Goal: Task Accomplishment & Management: Use online tool/utility

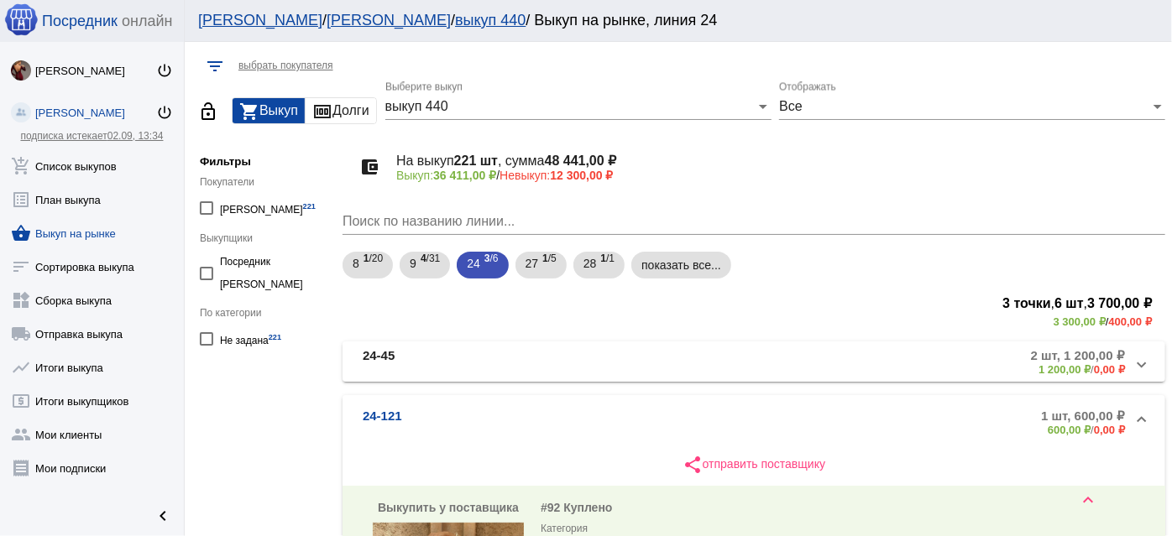
scroll to position [381, 0]
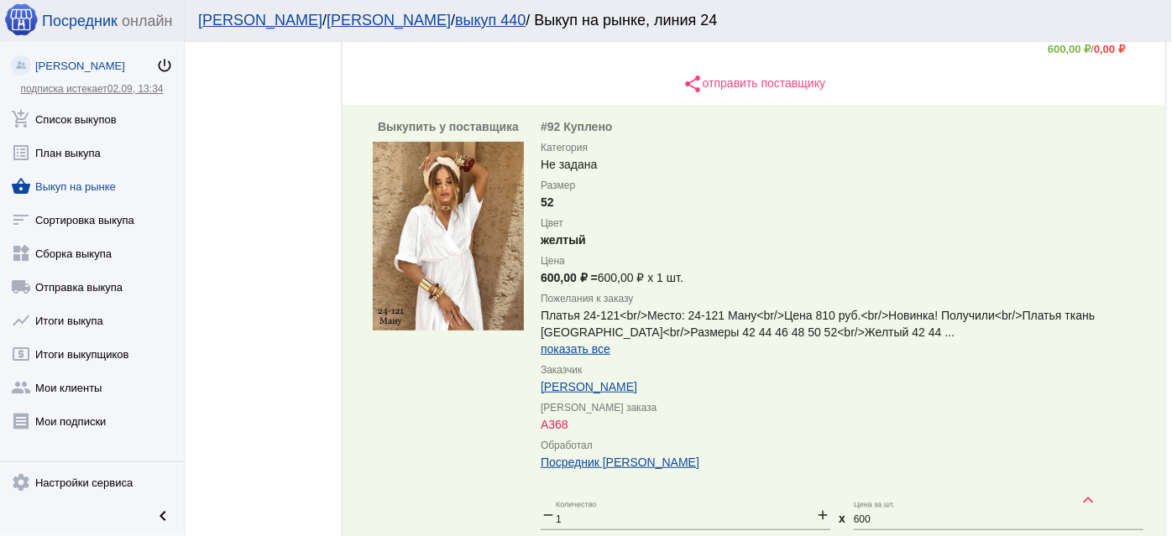
click at [74, 180] on link "shopping_basket Выкуп на рынке" at bounding box center [92, 183] width 184 height 34
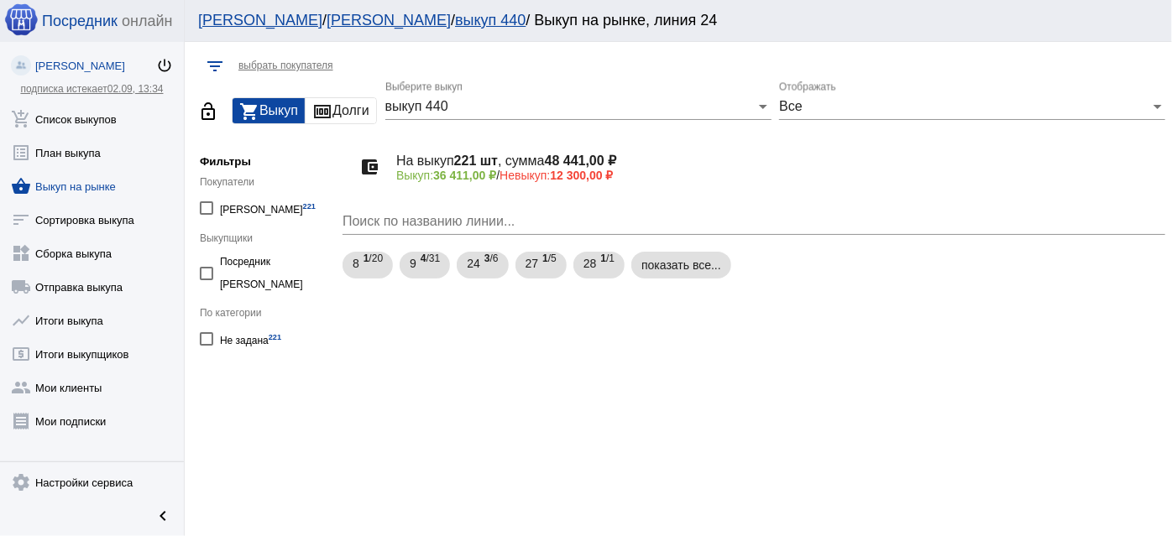
click at [640, 117] on div "выкуп 440 Выберите выкуп" at bounding box center [578, 101] width 386 height 38
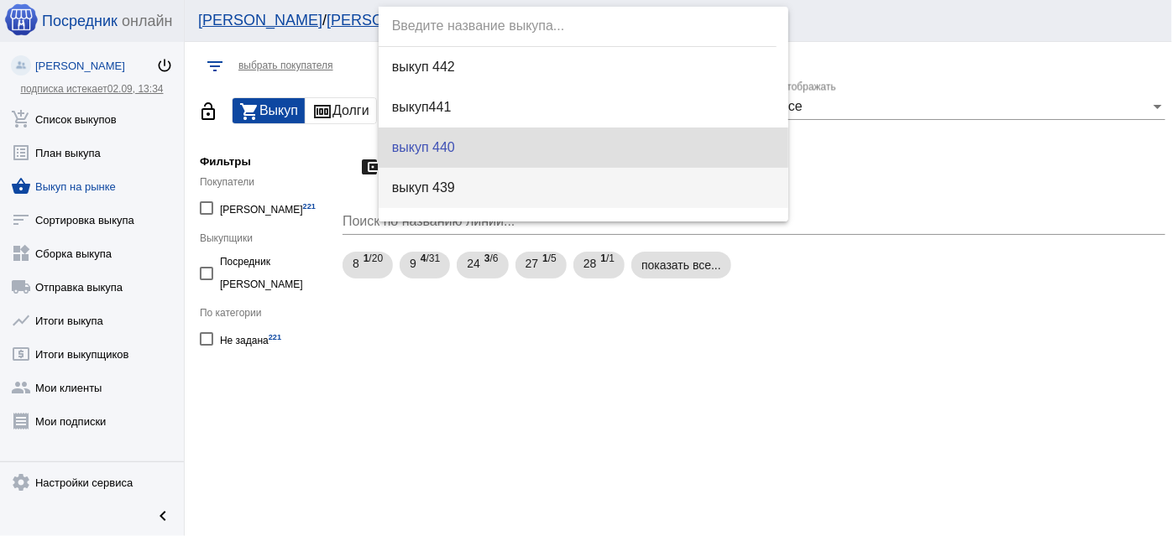
scroll to position [40, 0]
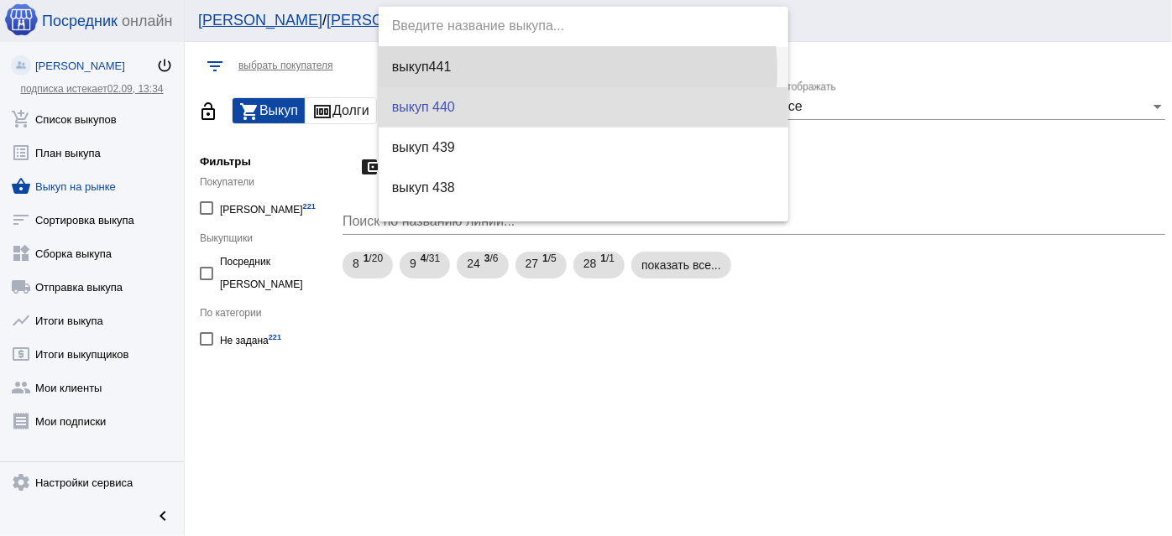
click at [548, 70] on span "выкуп441" at bounding box center [583, 67] width 383 height 40
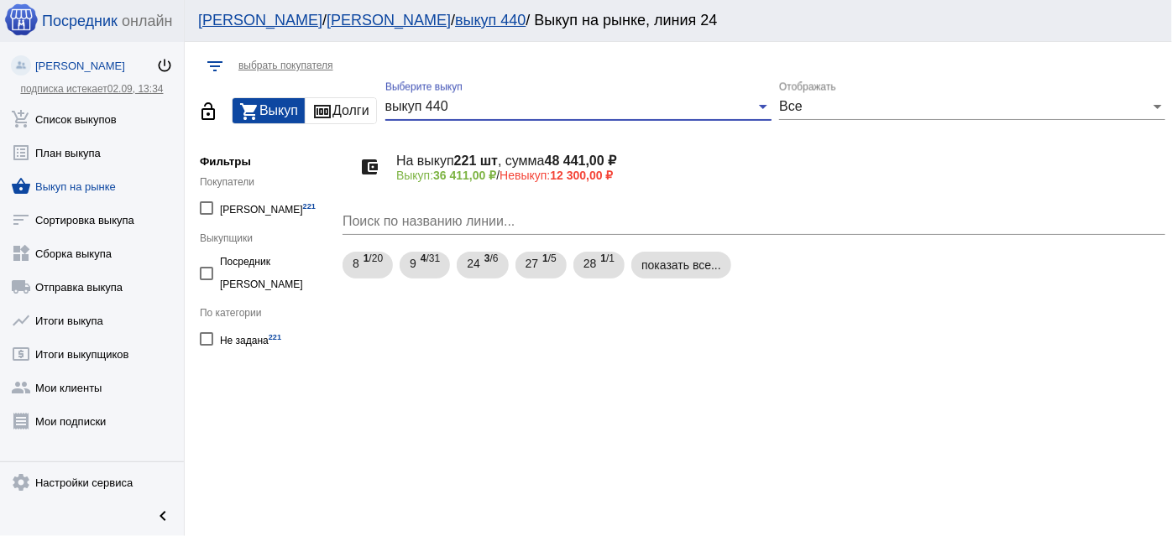
scroll to position [40, 0]
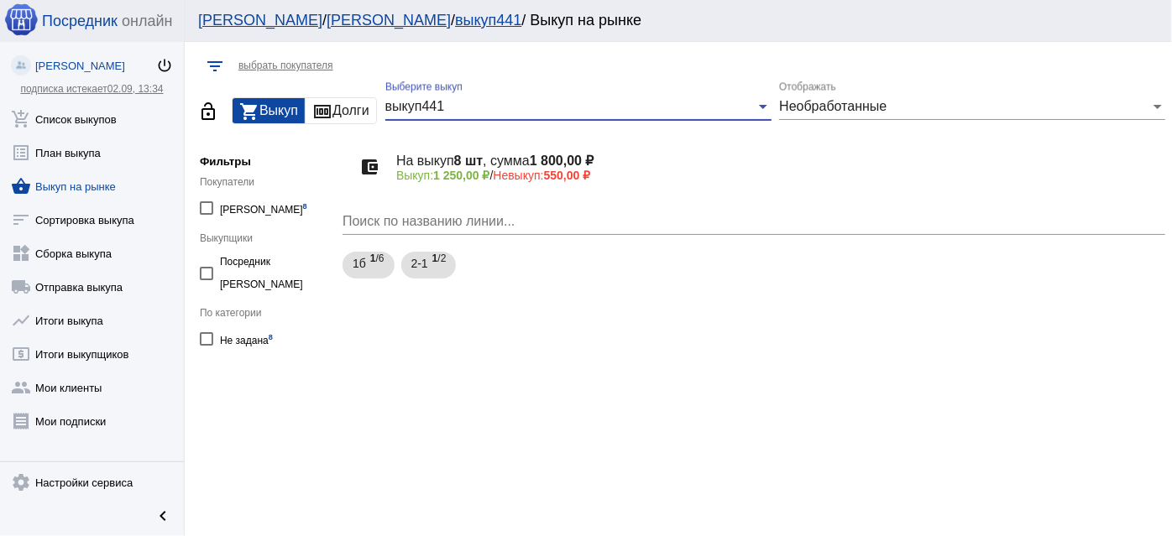
click at [551, 109] on div "выкуп441" at bounding box center [570, 106] width 371 height 15
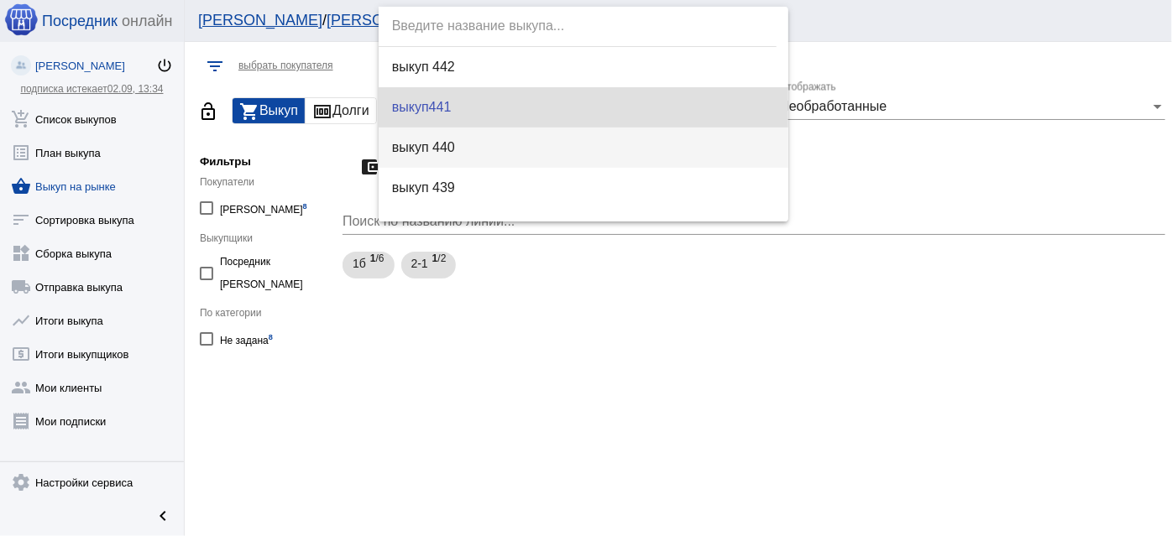
scroll to position [0, 0]
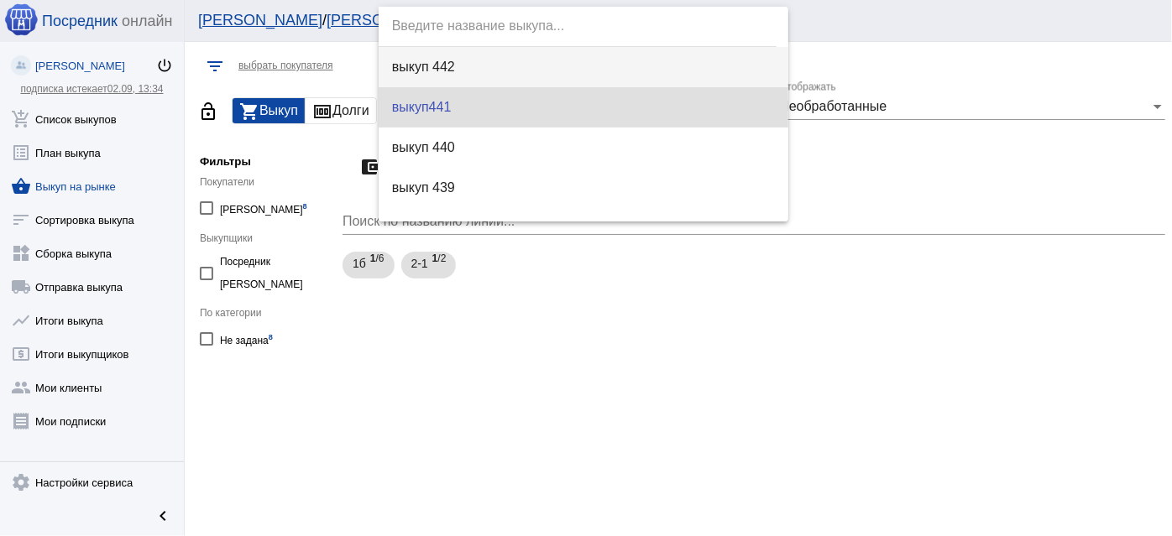
click at [515, 64] on span "выкуп 442" at bounding box center [583, 67] width 383 height 40
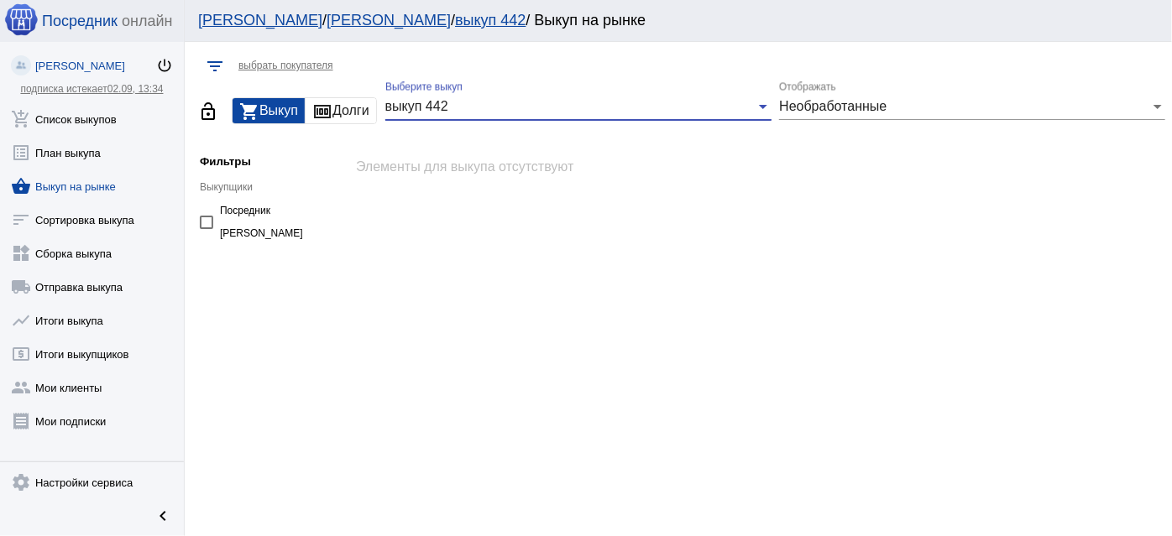
click at [813, 102] on span "Необработанные" at bounding box center [832, 106] width 107 height 14
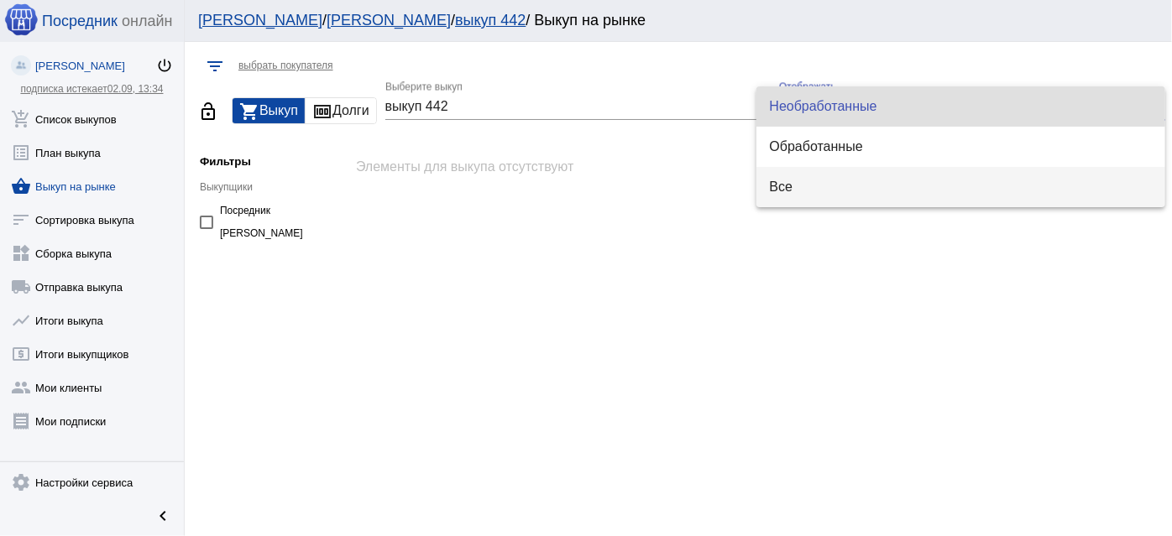
click at [821, 184] on span "Все" at bounding box center [961, 187] width 383 height 40
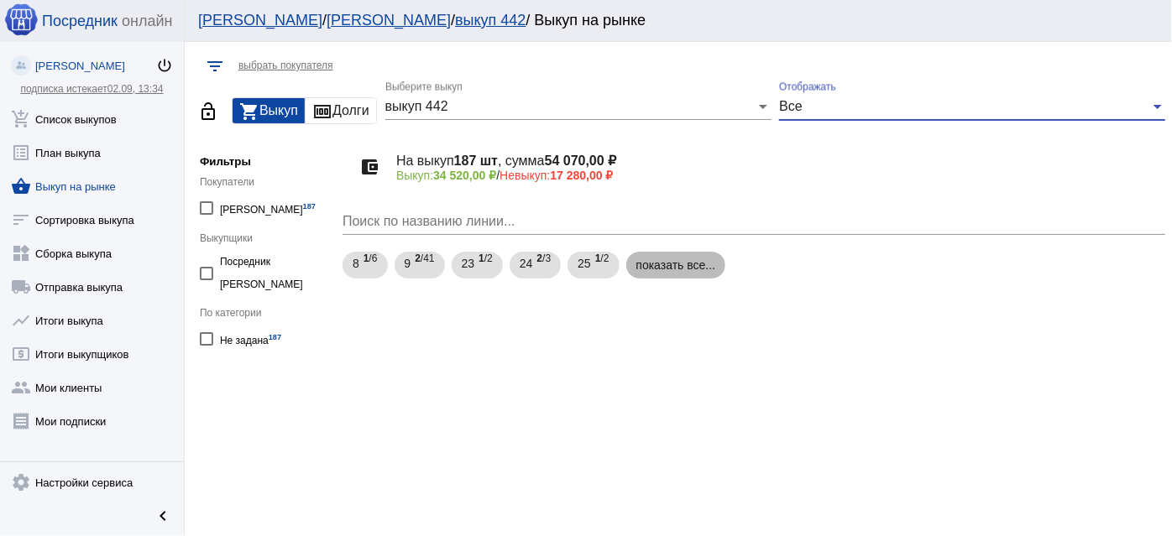
click at [685, 263] on mat-chip "показать все..." at bounding box center [676, 265] width 100 height 27
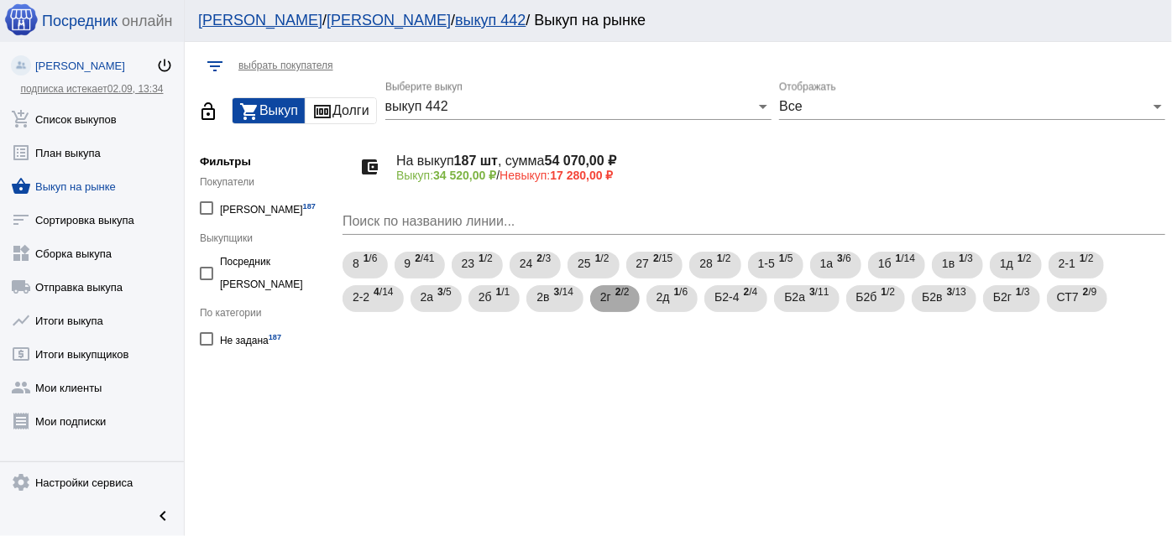
click at [626, 306] on span "2 /2" at bounding box center [622, 299] width 14 height 34
